Goal: Task Accomplishment & Management: Use online tool/utility

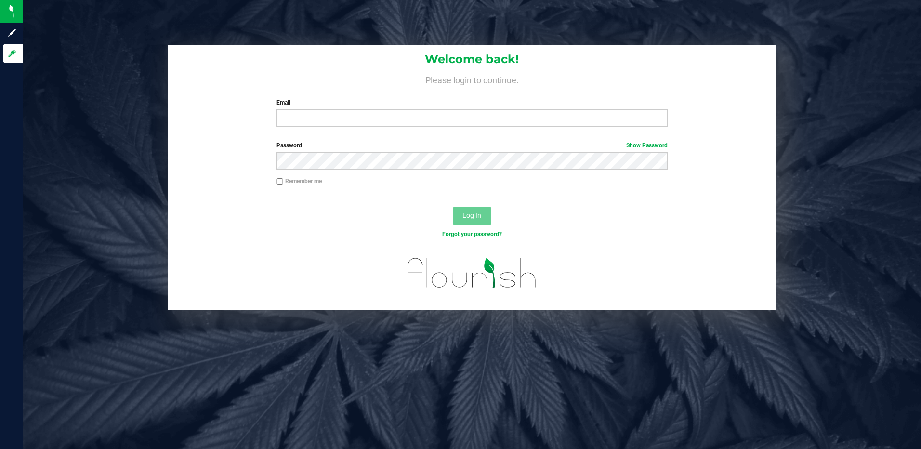
click at [451, 136] on form "Welcome back! Please login to continue. Email Required Please format your email…" at bounding box center [472, 177] width 594 height 265
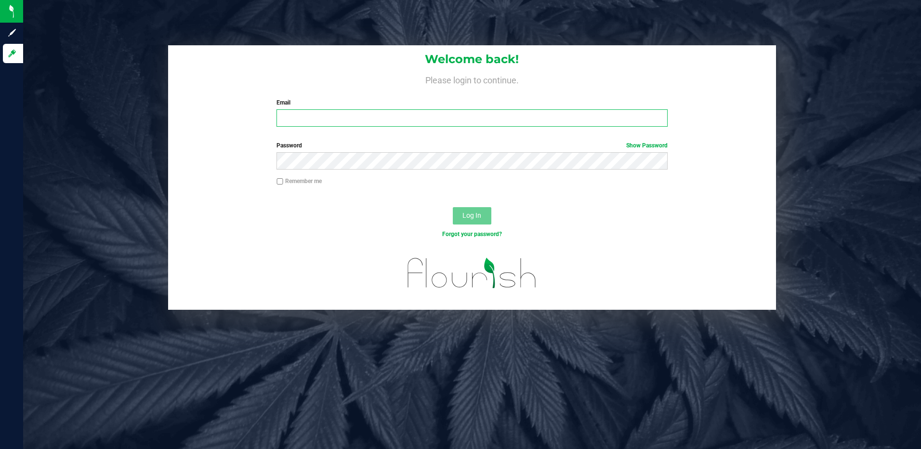
click at [452, 122] on input "Email" at bounding box center [472, 117] width 391 height 17
type input "[EMAIL_ADDRESS][DOMAIN_NAME]"
click at [453, 207] on button "Log In" at bounding box center [472, 215] width 39 height 17
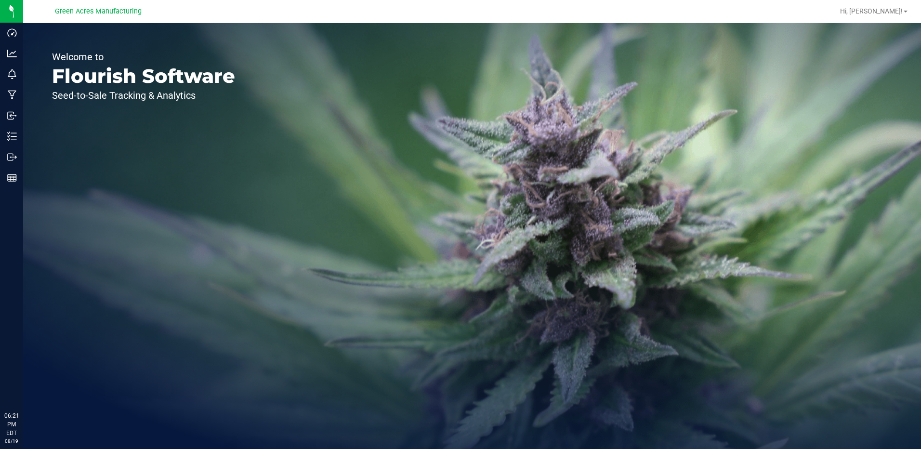
drag, startPoint x: 481, startPoint y: 421, endPoint x: 128, endPoint y: 429, distance: 353.3
click at [128, 429] on div "Welcome to Flourish Software Seed-to-Sale Tracking & Analytics" at bounding box center [472, 236] width 898 height 426
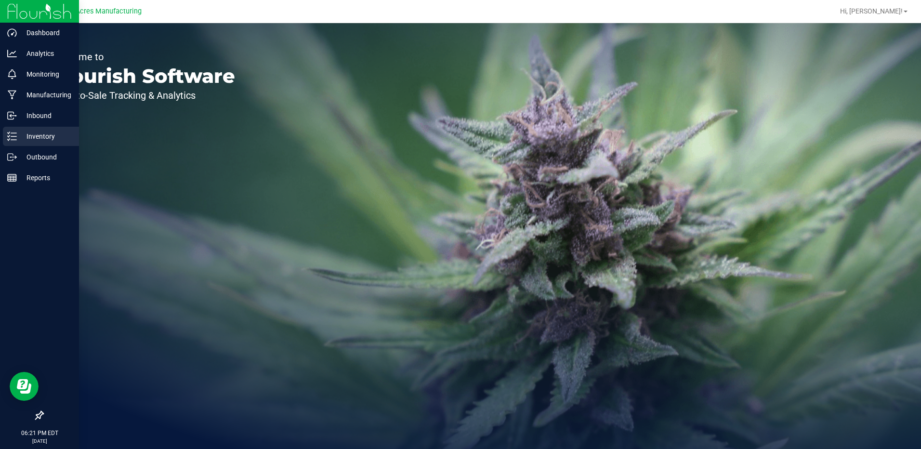
click at [14, 138] on icon at bounding box center [12, 137] width 10 height 10
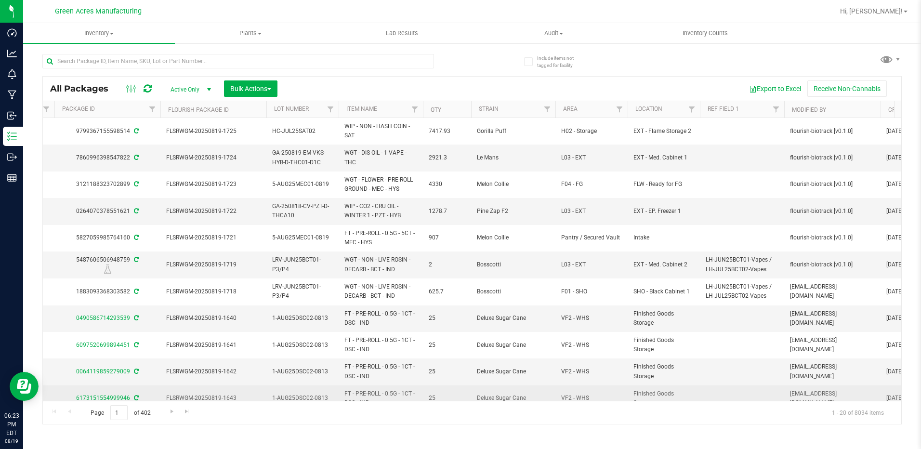
scroll to position [0, 293]
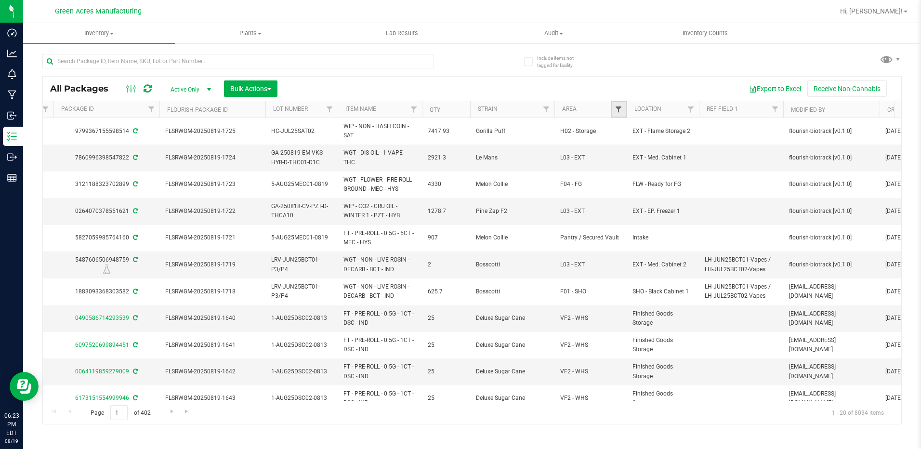
click at [621, 111] on span "Filter" at bounding box center [619, 110] width 8 height 8
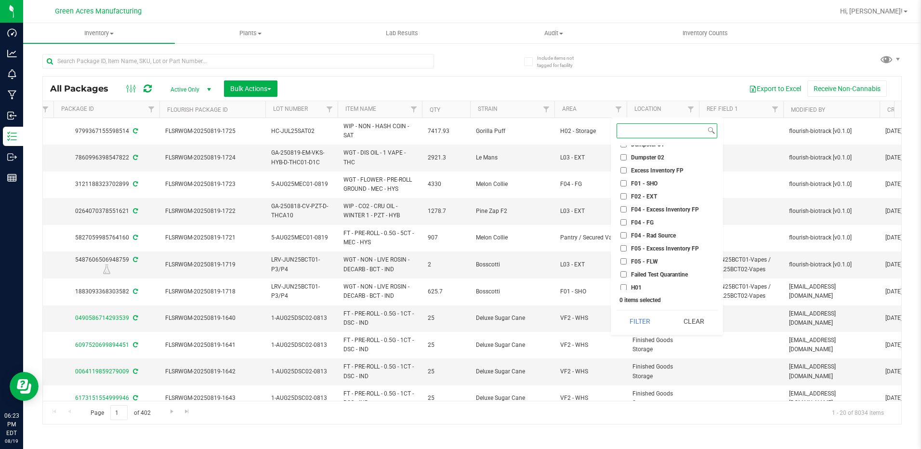
scroll to position [48, 0]
click at [622, 181] on input "F02 - EXT" at bounding box center [624, 180] width 6 height 6
checkbox input "true"
click at [623, 284] on input "H02 - Storage" at bounding box center [624, 284] width 6 height 6
checkbox input "true"
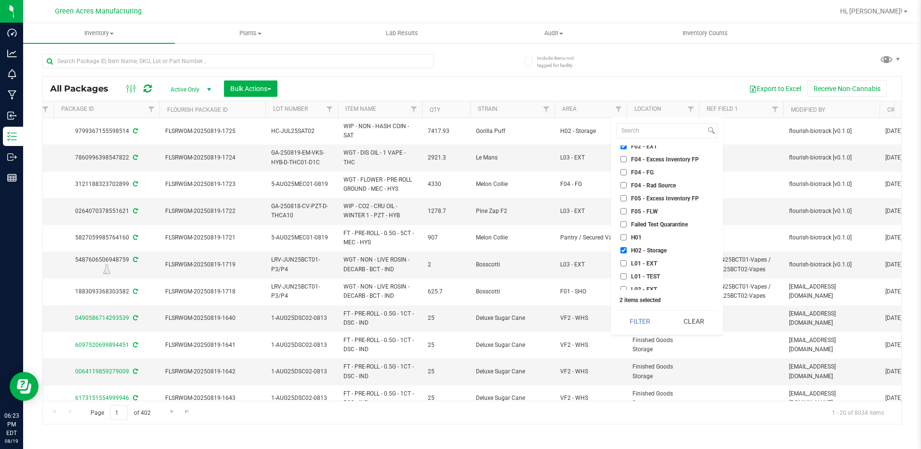
scroll to position [96, 0]
click at [625, 252] on input "L01 - EXT" at bounding box center [624, 249] width 6 height 6
checkbox input "true"
click at [625, 226] on input "L02 - EXT" at bounding box center [624, 227] width 6 height 6
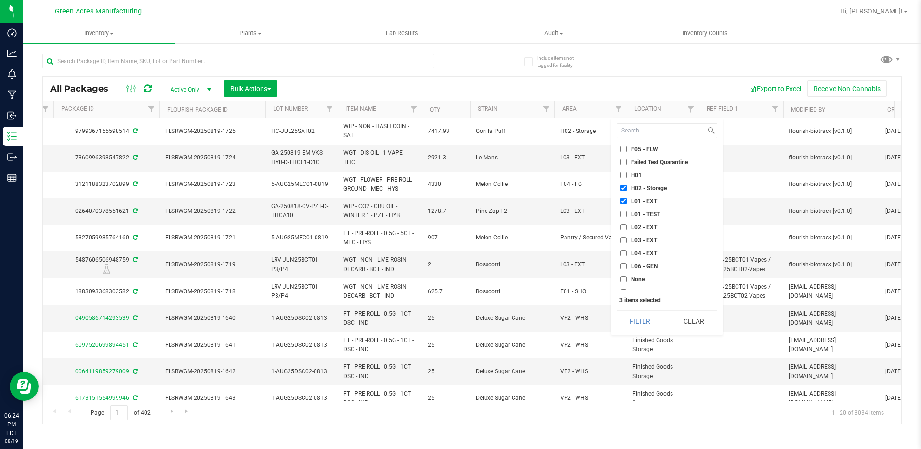
checkbox input "true"
click at [626, 240] on input "L03 - EXT" at bounding box center [624, 240] width 6 height 6
checkbox input "true"
click at [625, 250] on input "L04 - EXT" at bounding box center [624, 253] width 6 height 6
checkbox input "true"
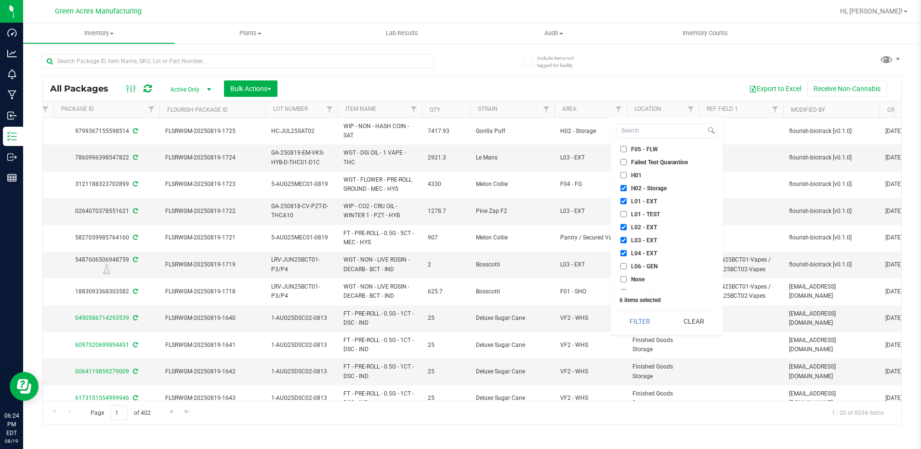
scroll to position [193, 0]
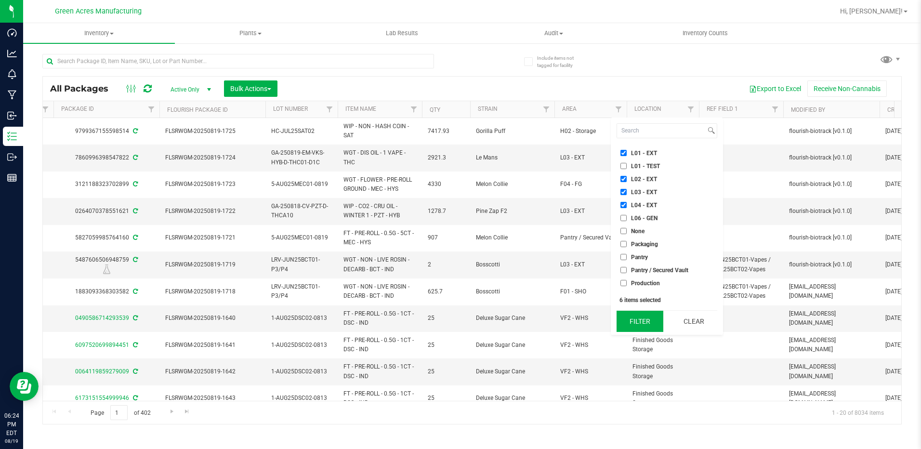
click at [651, 319] on button "Filter" at bounding box center [640, 321] width 47 height 21
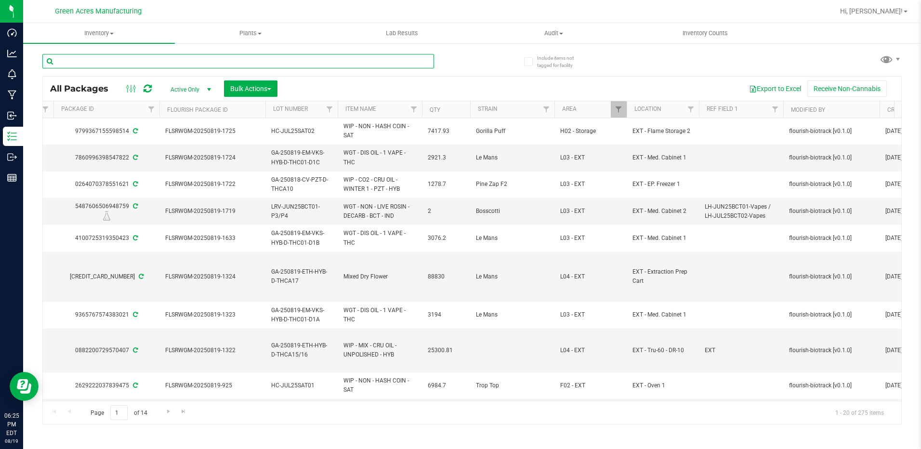
click at [297, 63] on input "text" at bounding box center [238, 61] width 392 height 14
paste input "GA-250819-CV-PKT-C-THCA11"
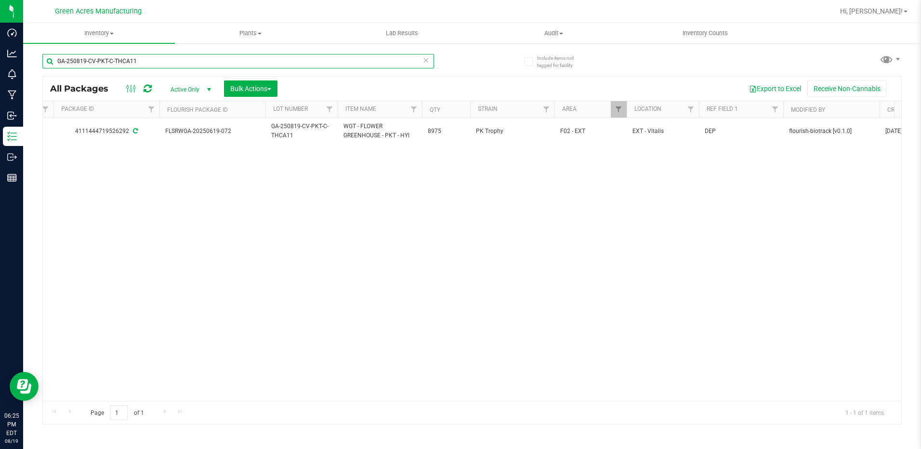
type input "GA-250819-CV-PKT-C-THCA11"
